Goal: Information Seeking & Learning: Learn about a topic

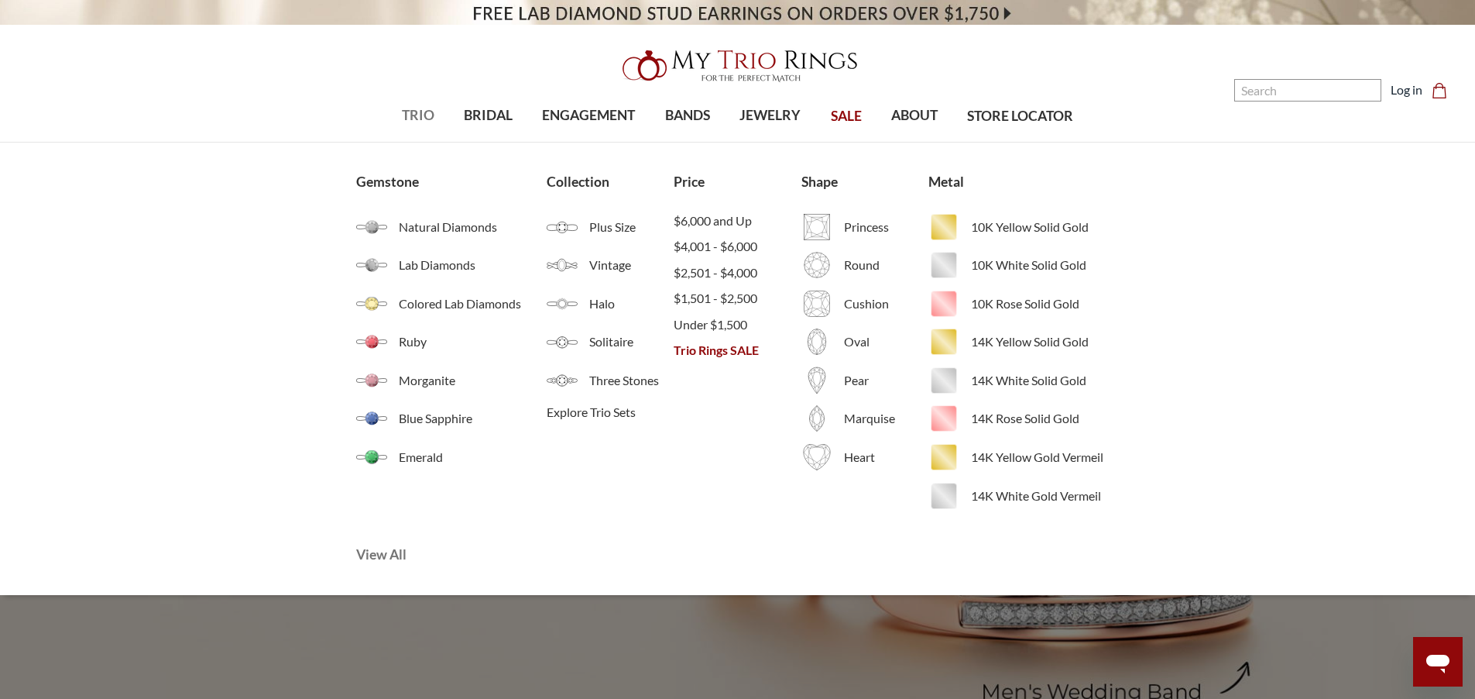
click at [398, 550] on span "View All" at bounding box center [483, 554] width 255 height 20
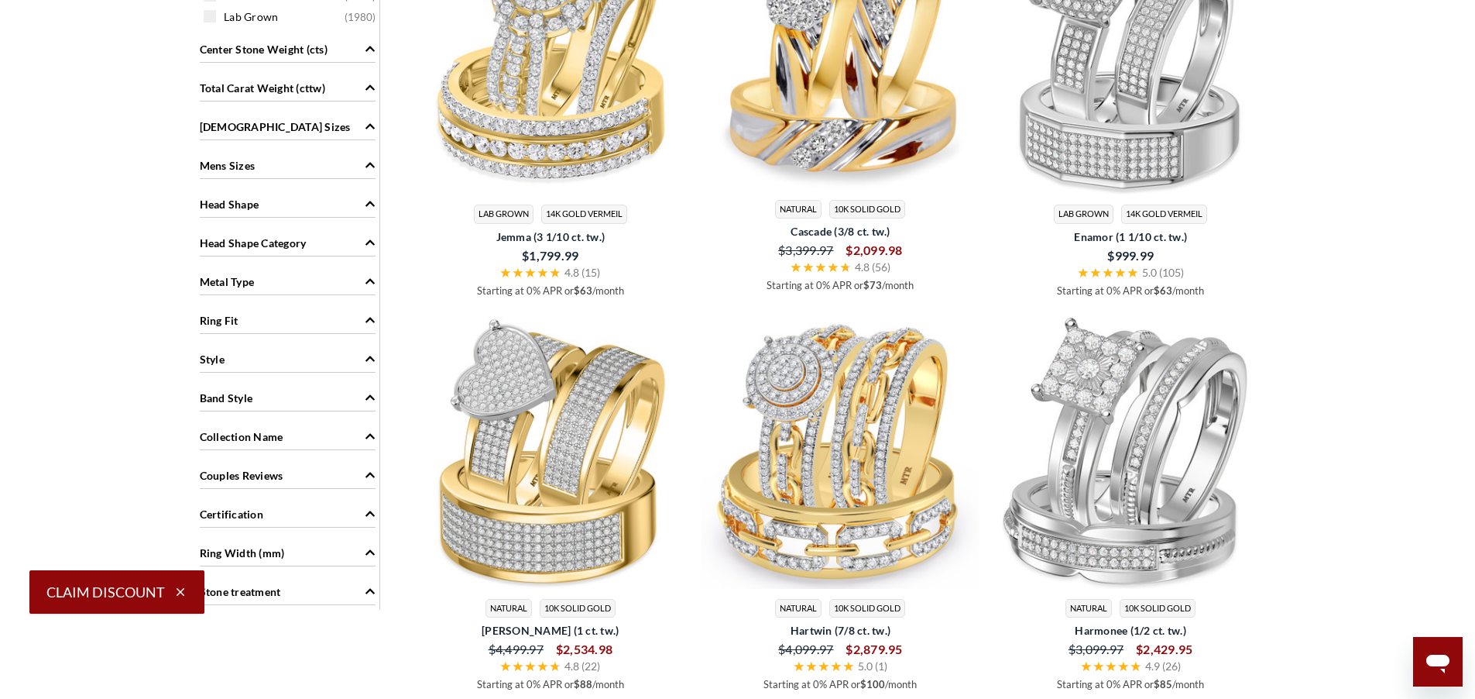
scroll to position [1394, 0]
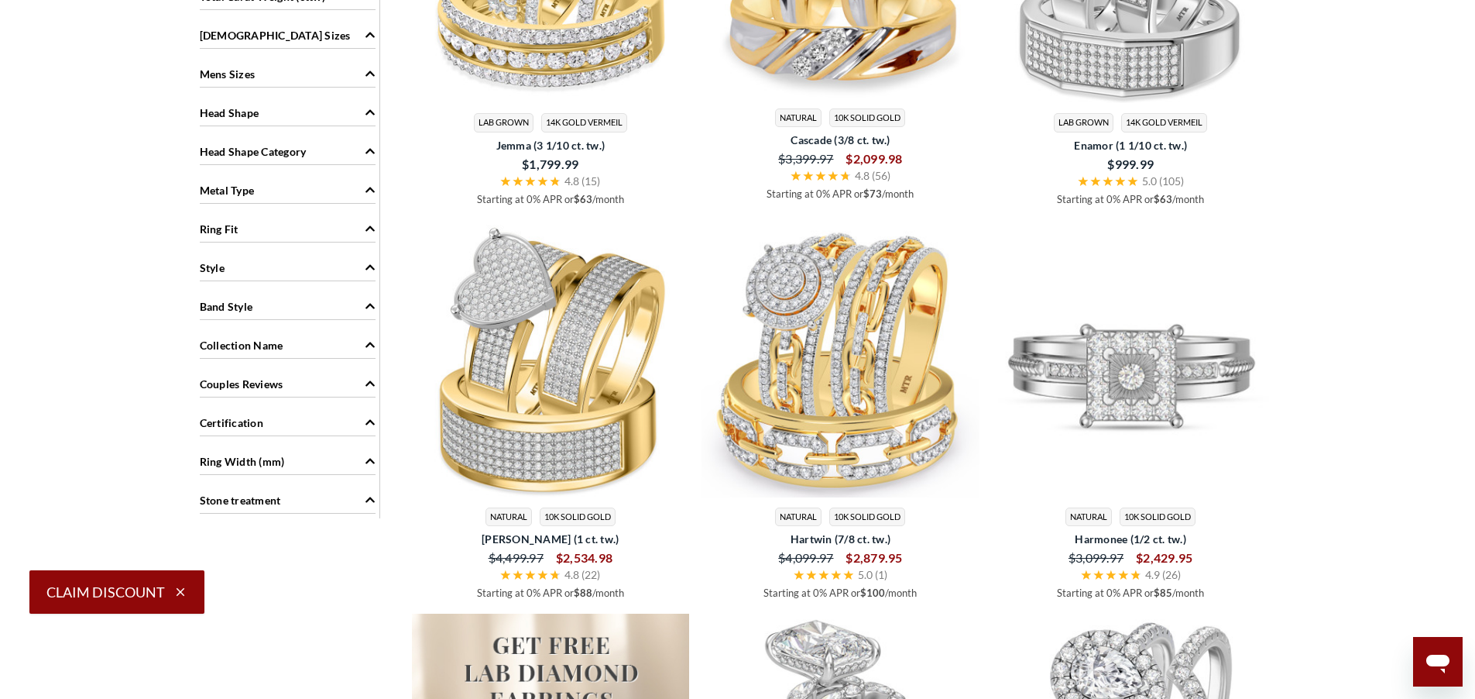
click at [1186, 375] on img at bounding box center [1131, 358] width 278 height 278
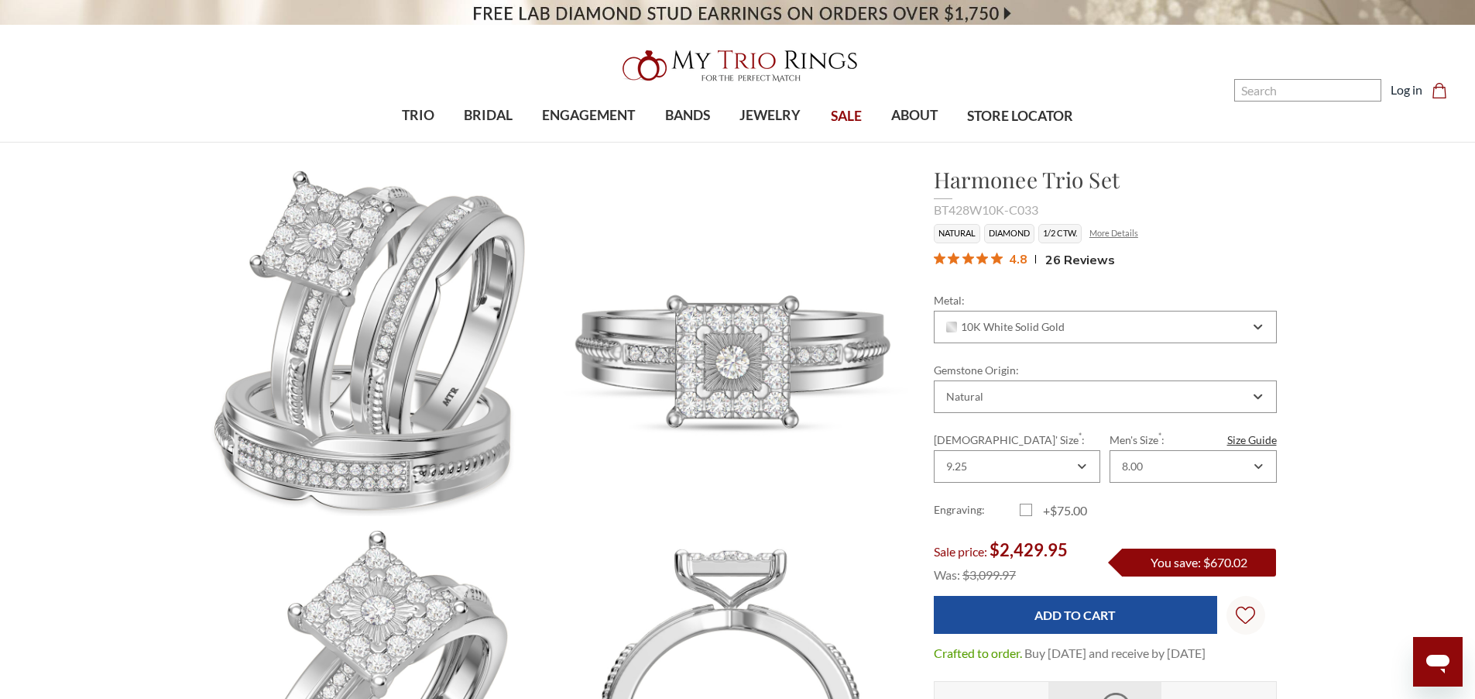
click at [1126, 232] on link "More Details" at bounding box center [1114, 233] width 49 height 10
drag, startPoint x: 1060, startPoint y: 233, endPoint x: 1077, endPoint y: 233, distance: 16.3
click at [1077, 233] on li "1/2 CTW." at bounding box center [1060, 233] width 43 height 19
copy li "CTW"
